Goal: Navigation & Orientation: Find specific page/section

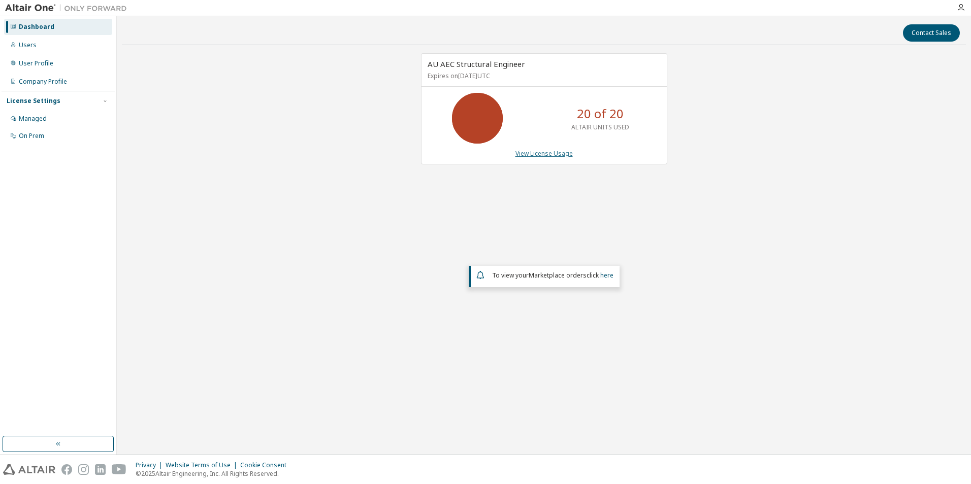
click at [555, 153] on link "View License Usage" at bounding box center [543, 153] width 57 height 9
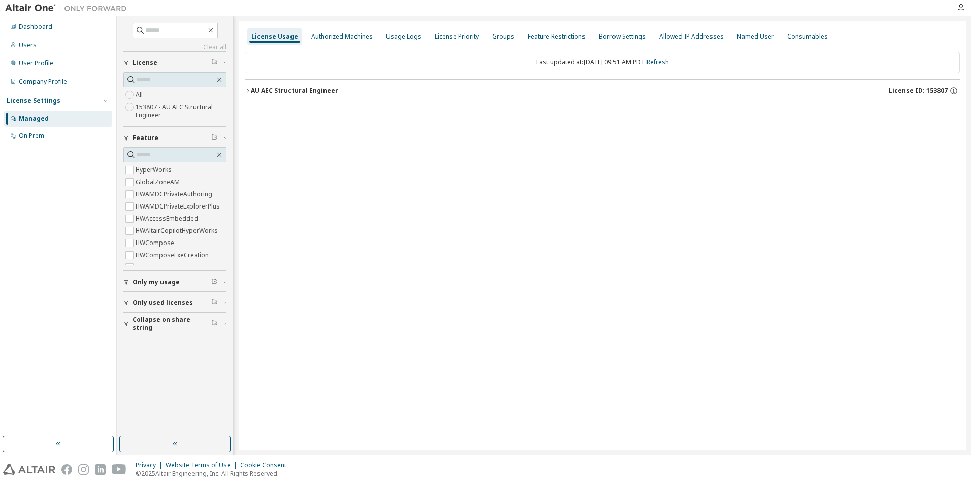
click at [245, 90] on icon "button" at bounding box center [248, 91] width 6 height 6
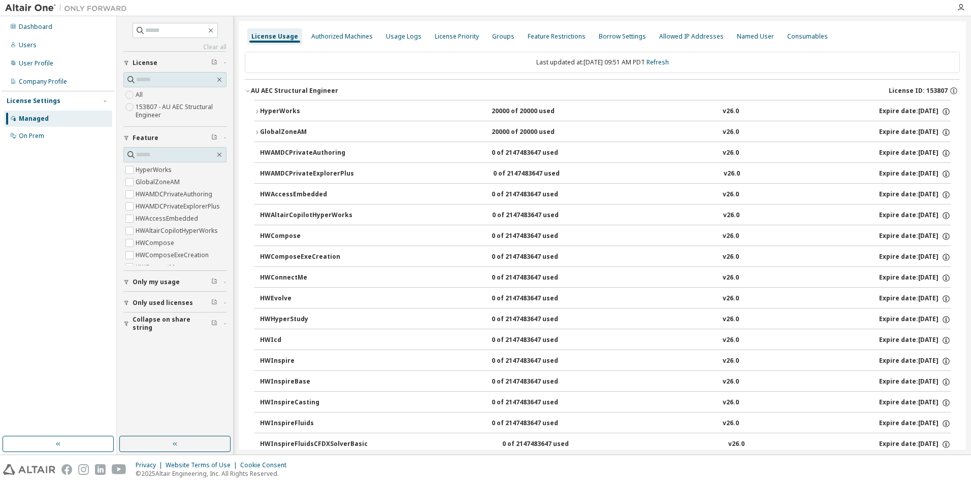
click at [245, 90] on icon "button" at bounding box center [248, 91] width 6 height 6
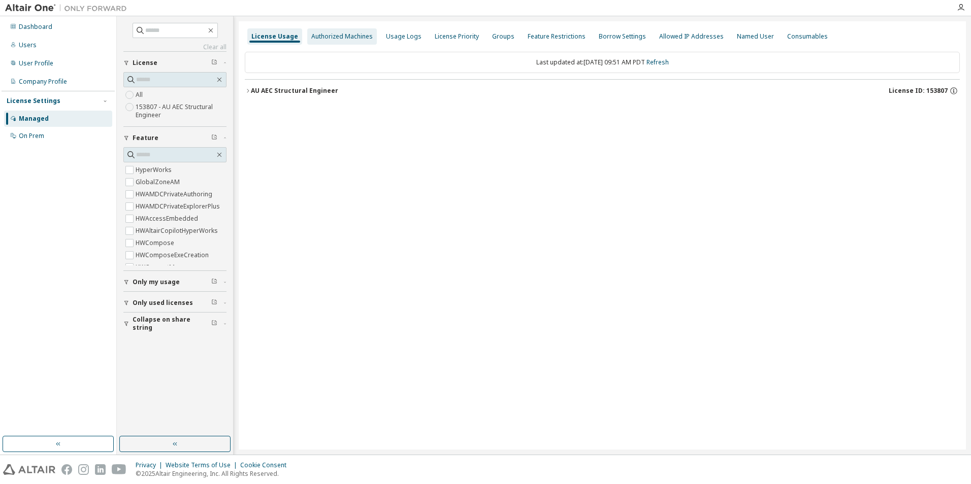
click at [360, 36] on div "Authorized Machines" at bounding box center [341, 37] width 61 height 8
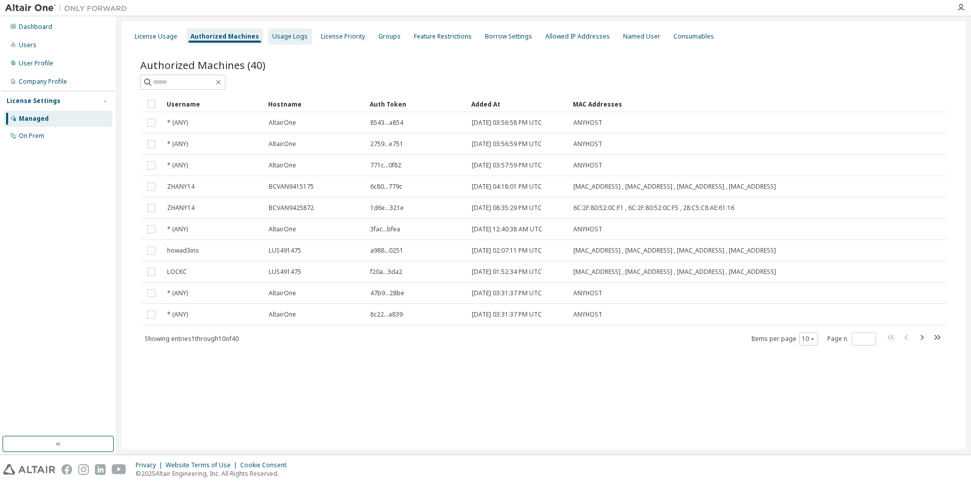
click at [293, 36] on div "Usage Logs" at bounding box center [290, 37] width 36 height 8
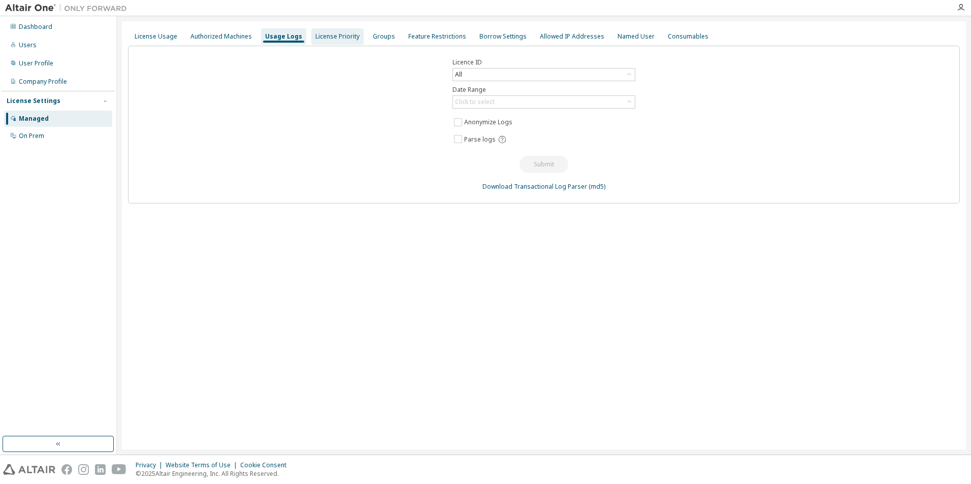
click at [327, 38] on div "License Priority" at bounding box center [337, 37] width 44 height 8
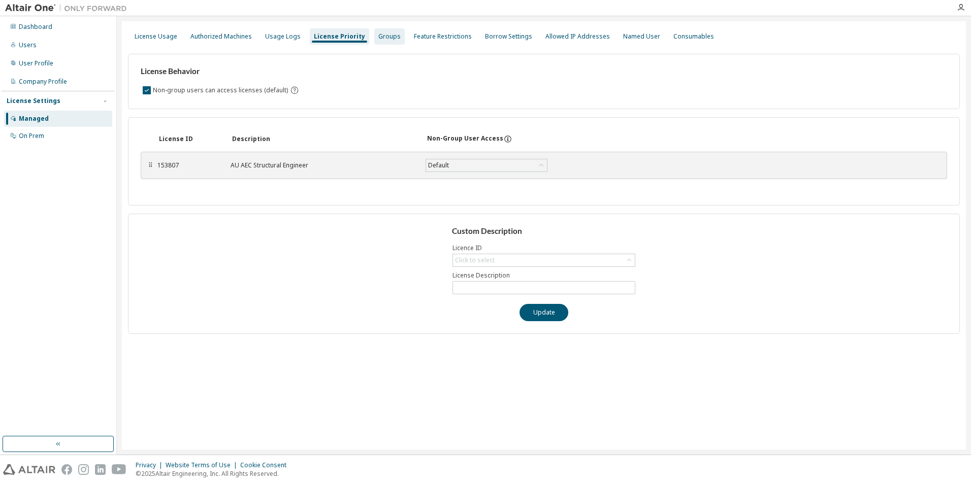
click at [392, 39] on div "Groups" at bounding box center [389, 36] width 30 height 16
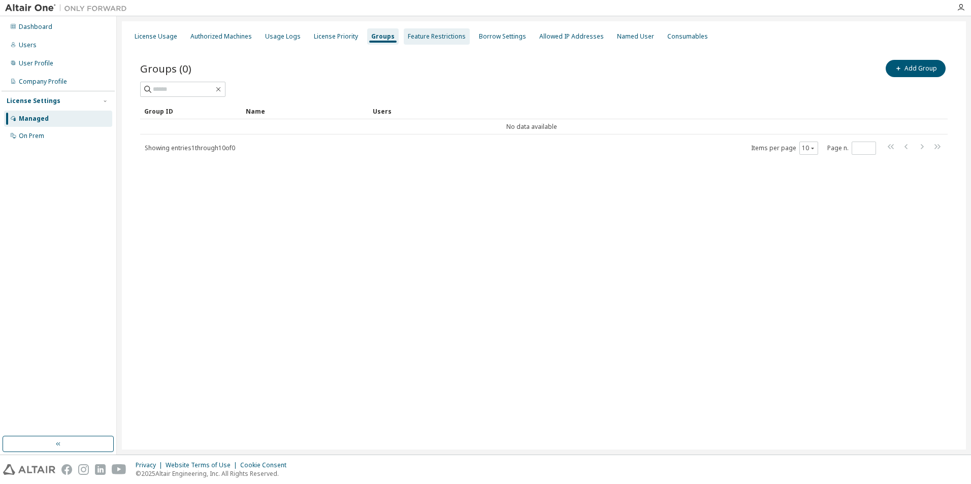
click at [428, 37] on div "Feature Restrictions" at bounding box center [437, 37] width 58 height 8
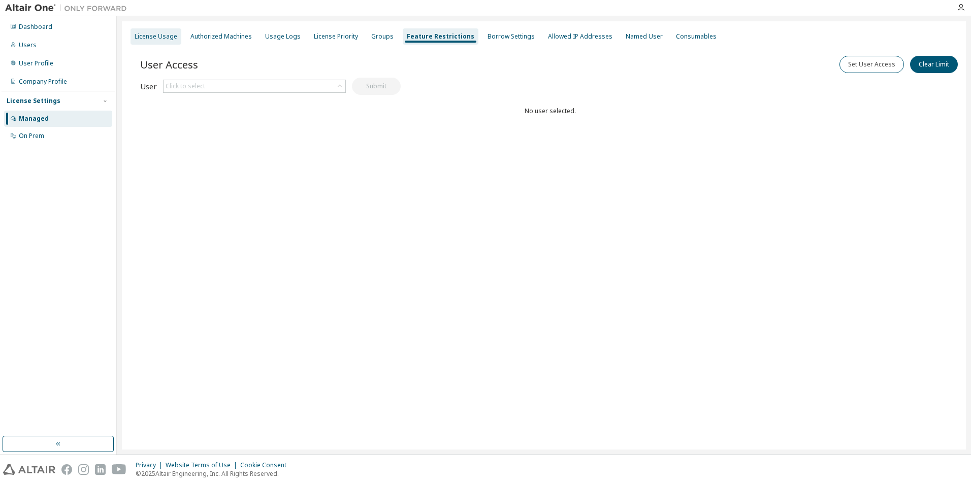
click at [164, 36] on div "License Usage" at bounding box center [156, 37] width 43 height 8
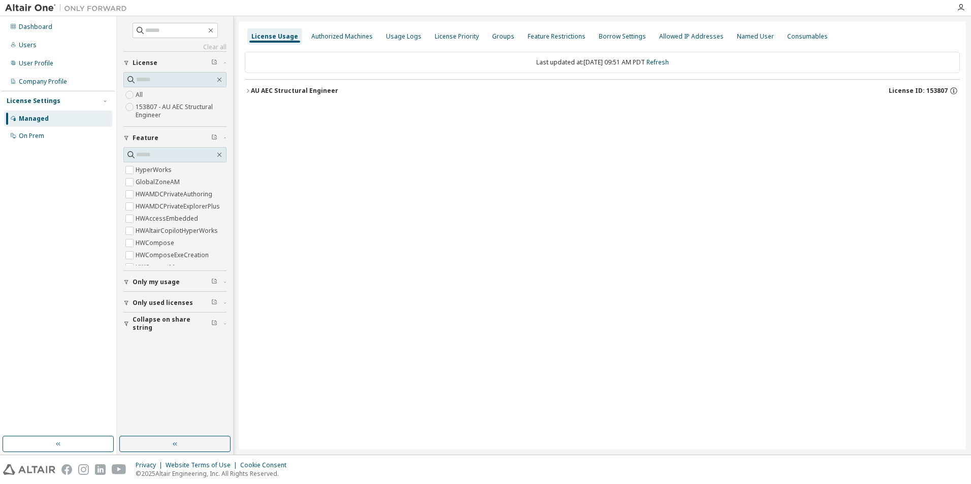
click at [45, 120] on div "Managed" at bounding box center [34, 119] width 30 height 8
click at [34, 79] on div "Company Profile" at bounding box center [43, 82] width 48 height 8
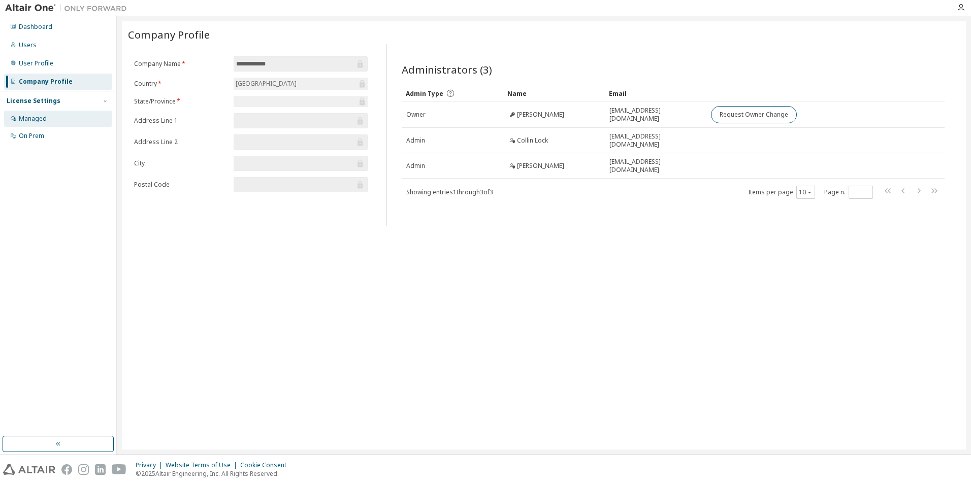
click at [37, 118] on div "Managed" at bounding box center [33, 119] width 28 height 8
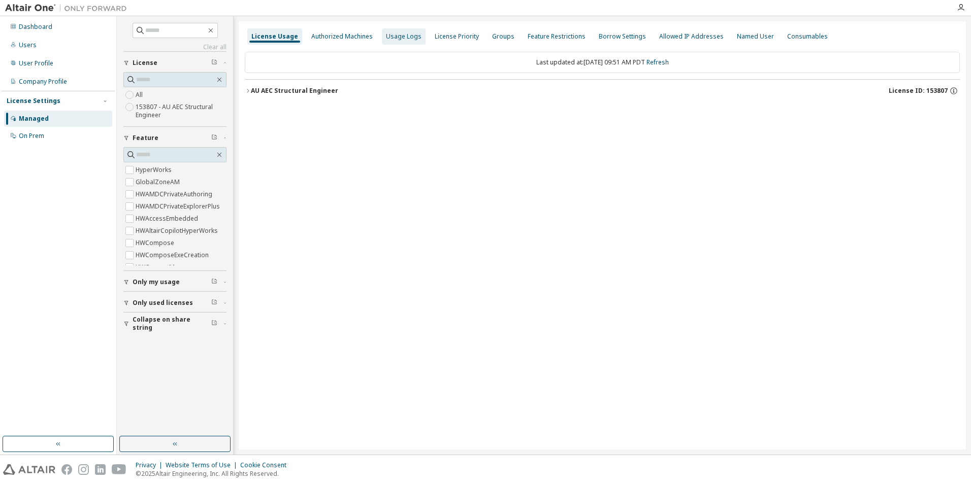
click at [406, 40] on div "Usage Logs" at bounding box center [404, 37] width 36 height 8
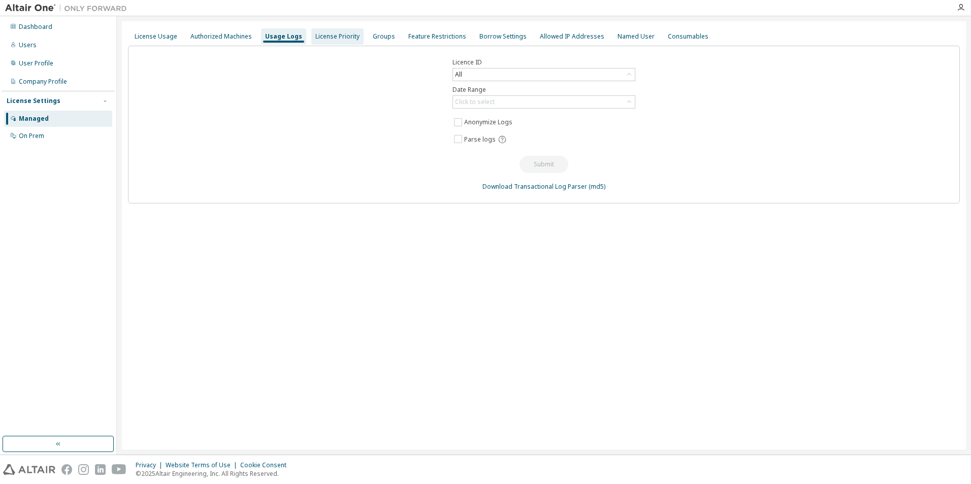
click at [346, 37] on div "License Priority" at bounding box center [337, 37] width 44 height 8
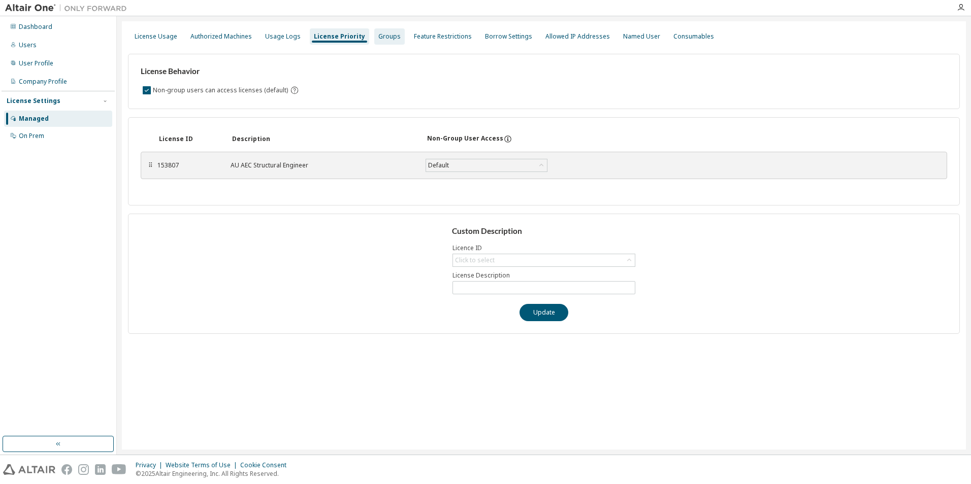
click at [376, 42] on div "Groups" at bounding box center [389, 36] width 30 height 16
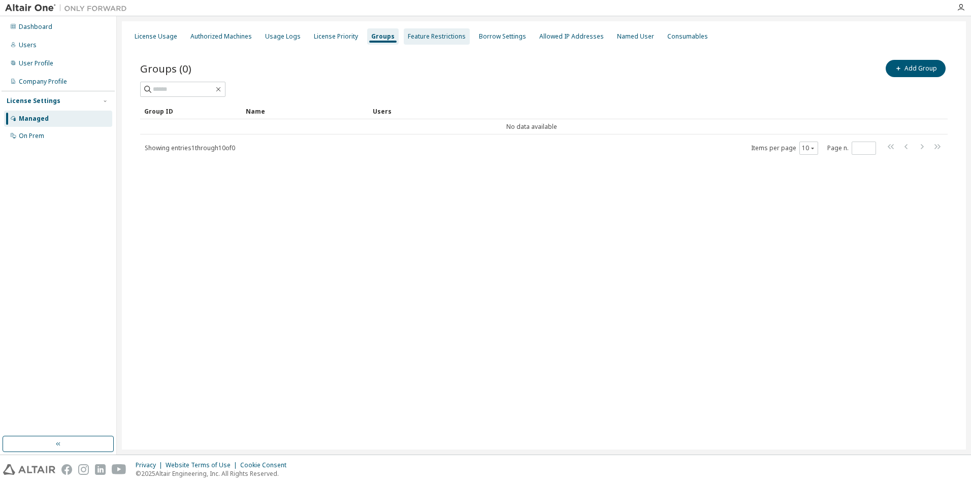
click at [414, 40] on div "Feature Restrictions" at bounding box center [437, 37] width 58 height 8
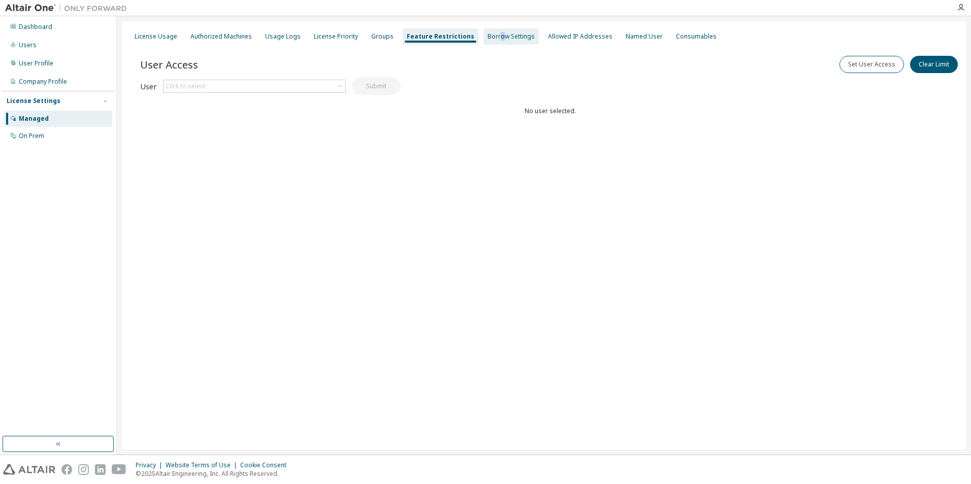
click at [489, 37] on div "Borrow Settings" at bounding box center [511, 37] width 47 height 8
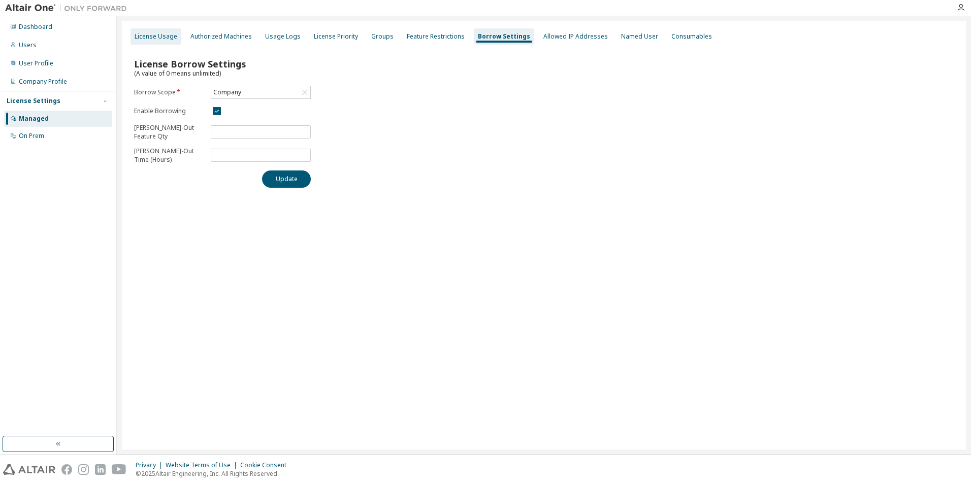
click at [146, 44] on div "License Usage" at bounding box center [156, 36] width 51 height 16
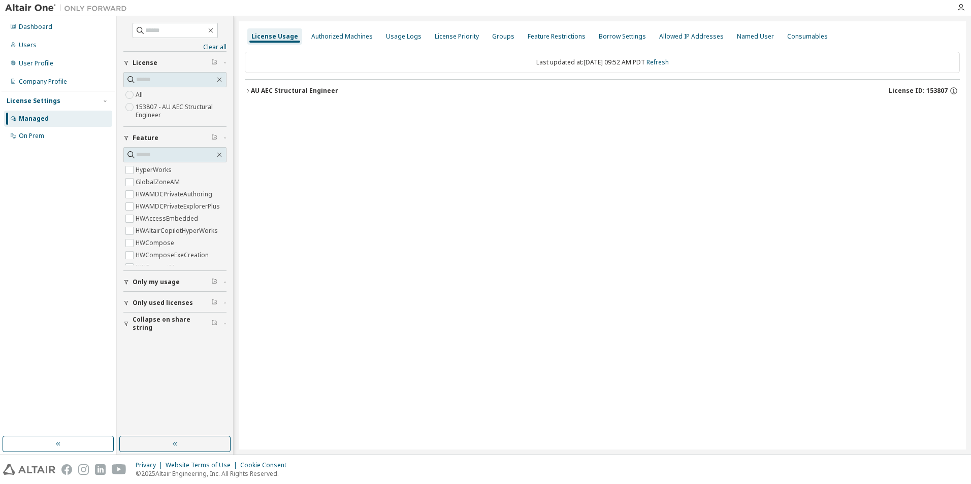
click at [248, 89] on icon "button" at bounding box center [248, 91] width 6 height 6
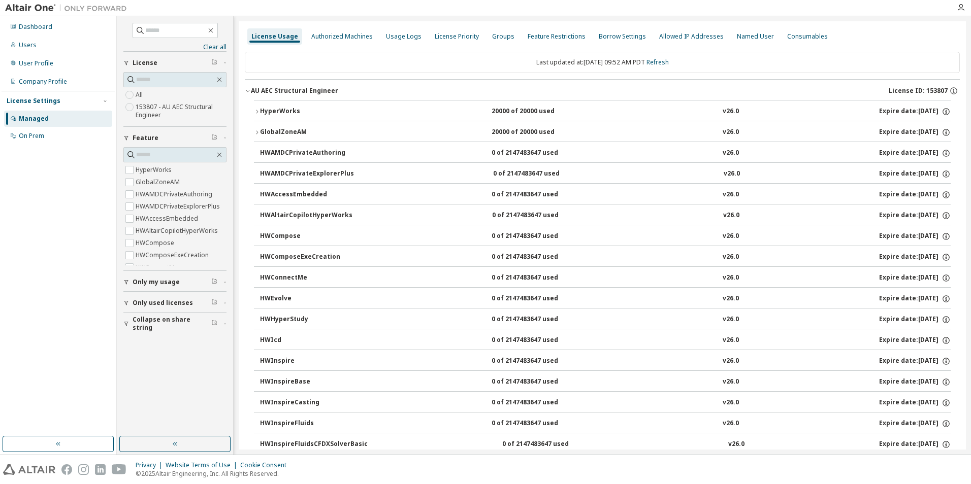
click at [259, 111] on icon "button" at bounding box center [257, 112] width 6 height 6
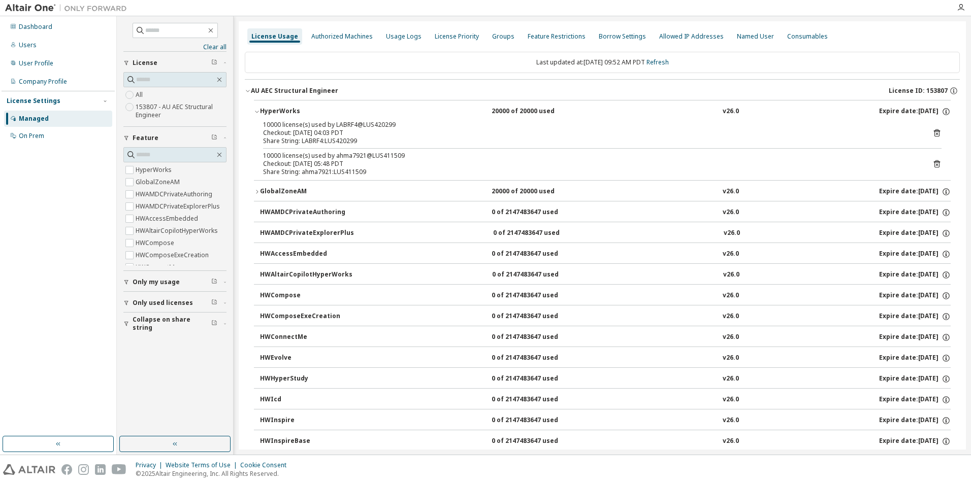
drag, startPoint x: 386, startPoint y: 176, endPoint x: 373, endPoint y: 165, distance: 17.6
click at [373, 165] on div "10000 license(s) used by LABRF4@LUS420299 Checkout: 2025-10-06 04:03 PDT Share …" at bounding box center [602, 150] width 697 height 59
drag, startPoint x: 373, startPoint y: 165, endPoint x: 387, endPoint y: 174, distance: 17.2
click at [383, 172] on div "Share String: ahma7921:LUS411509" at bounding box center [590, 172] width 654 height 8
